Goal: Task Accomplishment & Management: Use online tool/utility

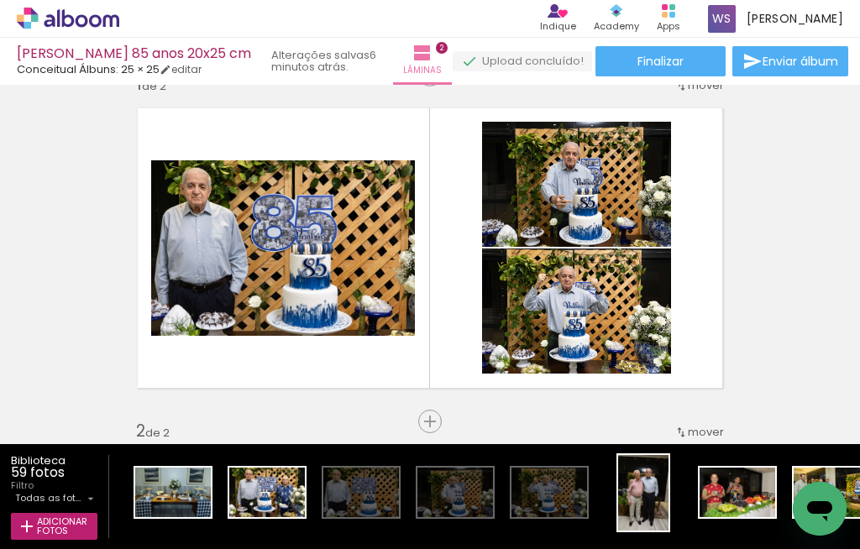
scroll to position [38, 0]
click at [673, 19] on div "Apps" at bounding box center [669, 26] width 24 height 14
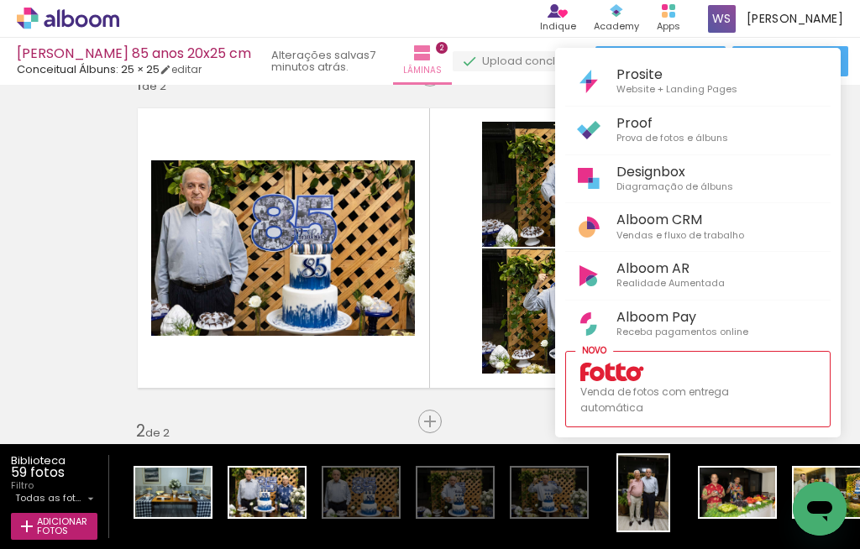
click at [673, 196] on link "Designbox Diagramação de álbuns" at bounding box center [697, 179] width 265 height 44
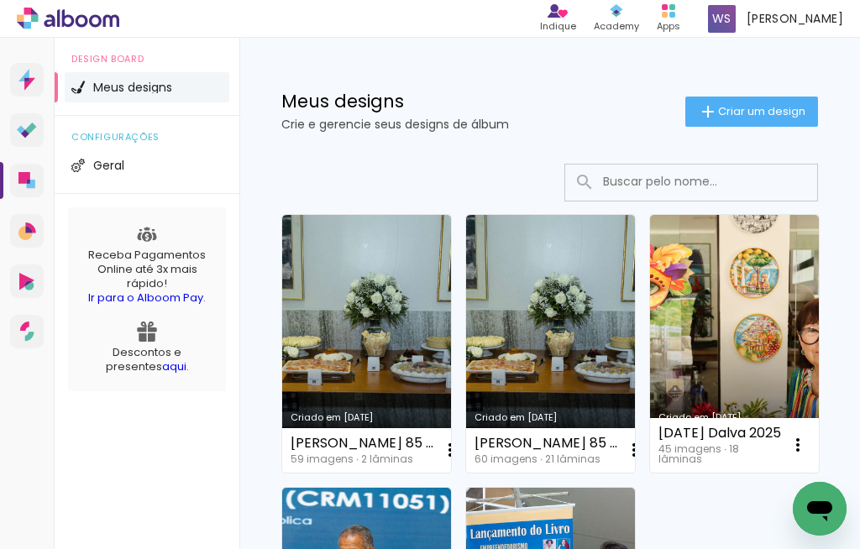
click at [531, 296] on link "Criado em 13/08/25" at bounding box center [550, 344] width 169 height 258
